Goal: Transaction & Acquisition: Purchase product/service

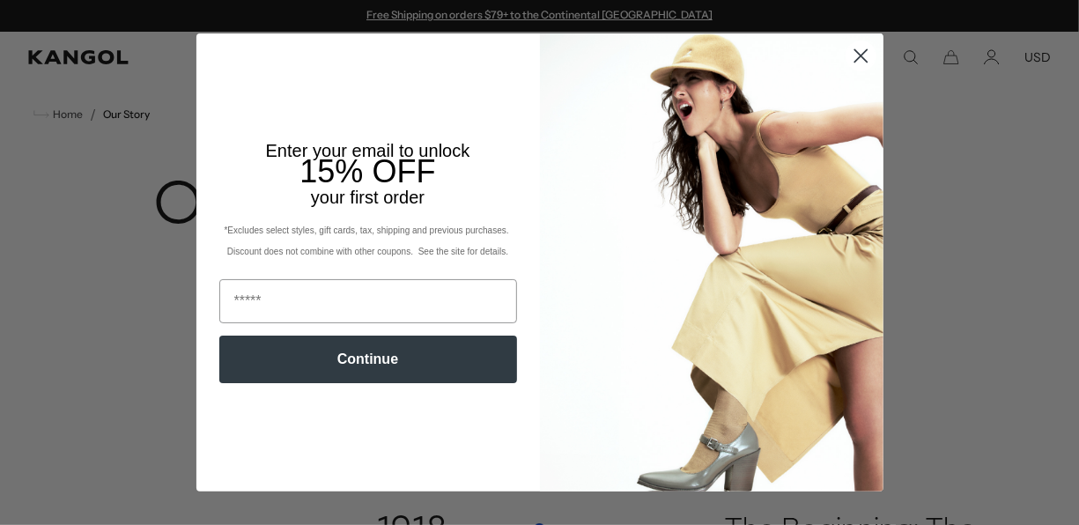
click at [858, 56] on circle "Close dialog" at bounding box center [860, 55] width 29 height 29
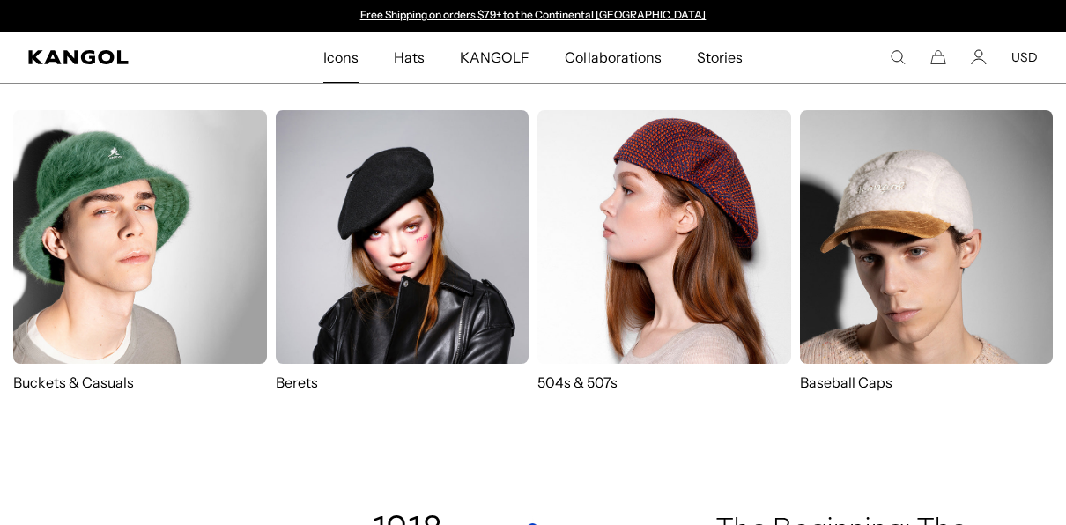
click at [364, 51] on link "Icons" at bounding box center [341, 57] width 70 height 51
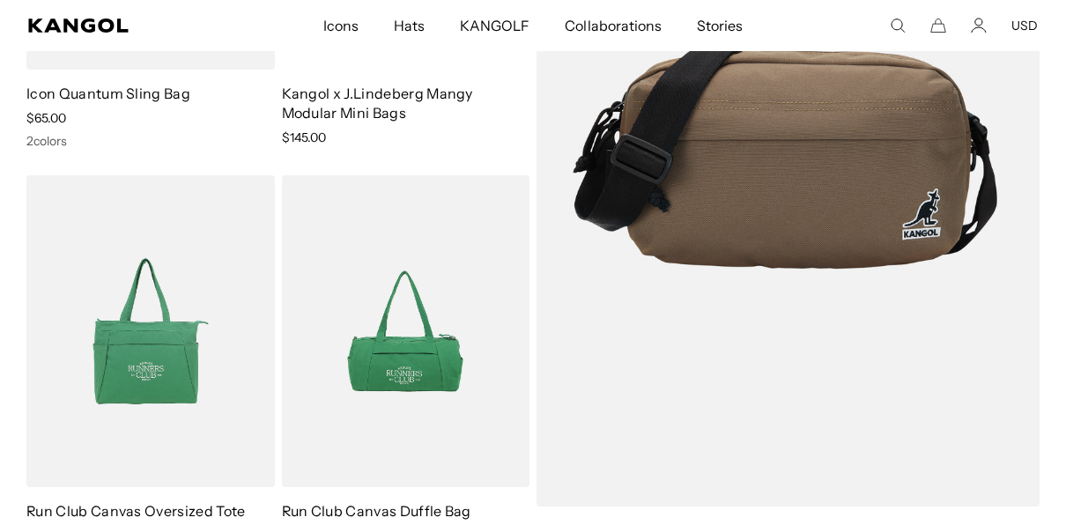
scroll to position [434, 0]
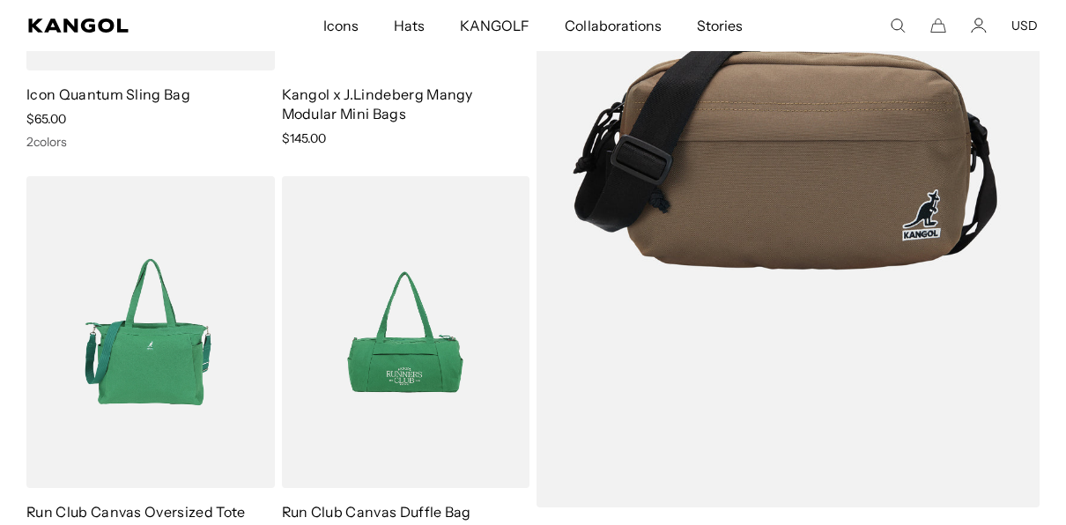
click at [185, 266] on img at bounding box center [150, 331] width 248 height 311
